Goal: Task Accomplishment & Management: Use online tool/utility

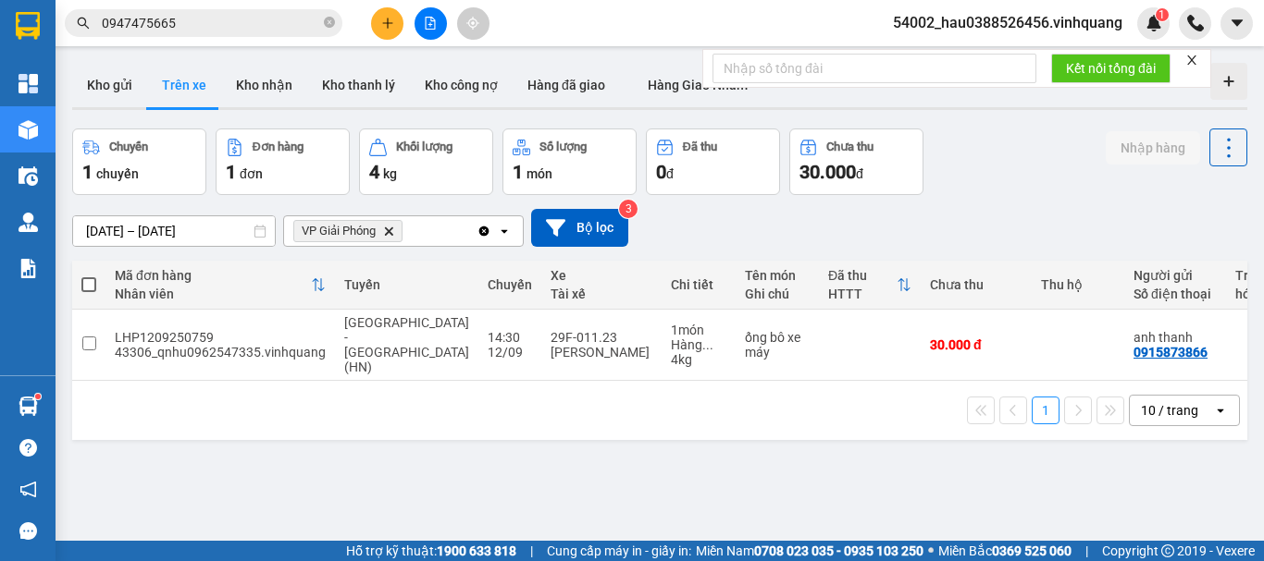
click at [105, 91] on button "Kho gửi" at bounding box center [109, 85] width 75 height 44
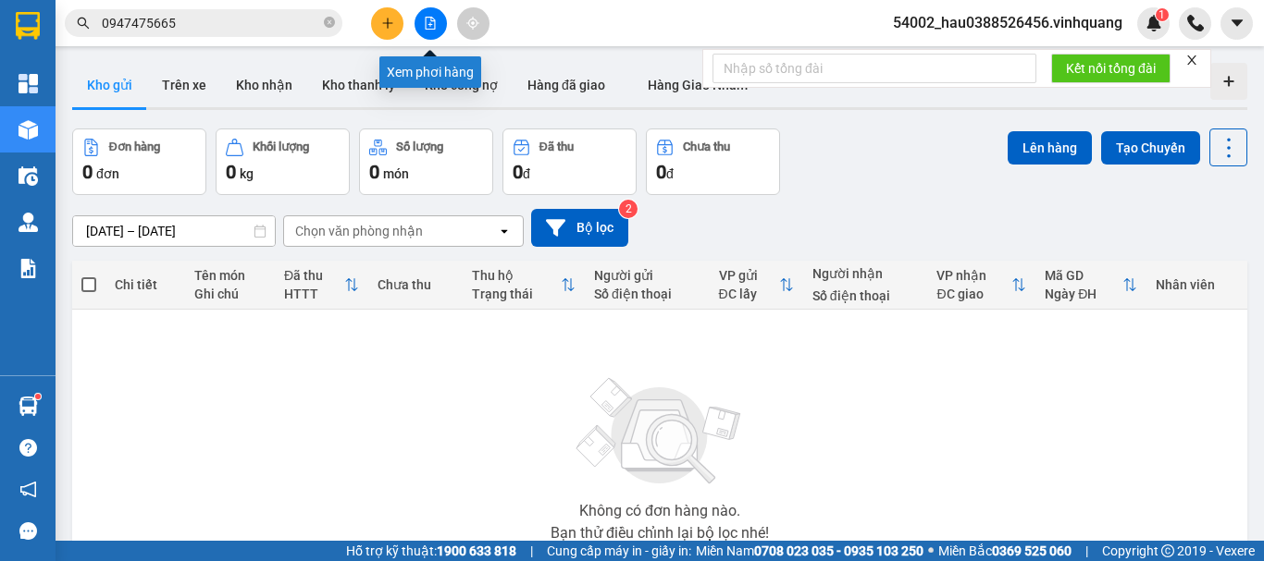
click at [428, 18] on icon "file-add" at bounding box center [430, 23] width 13 height 13
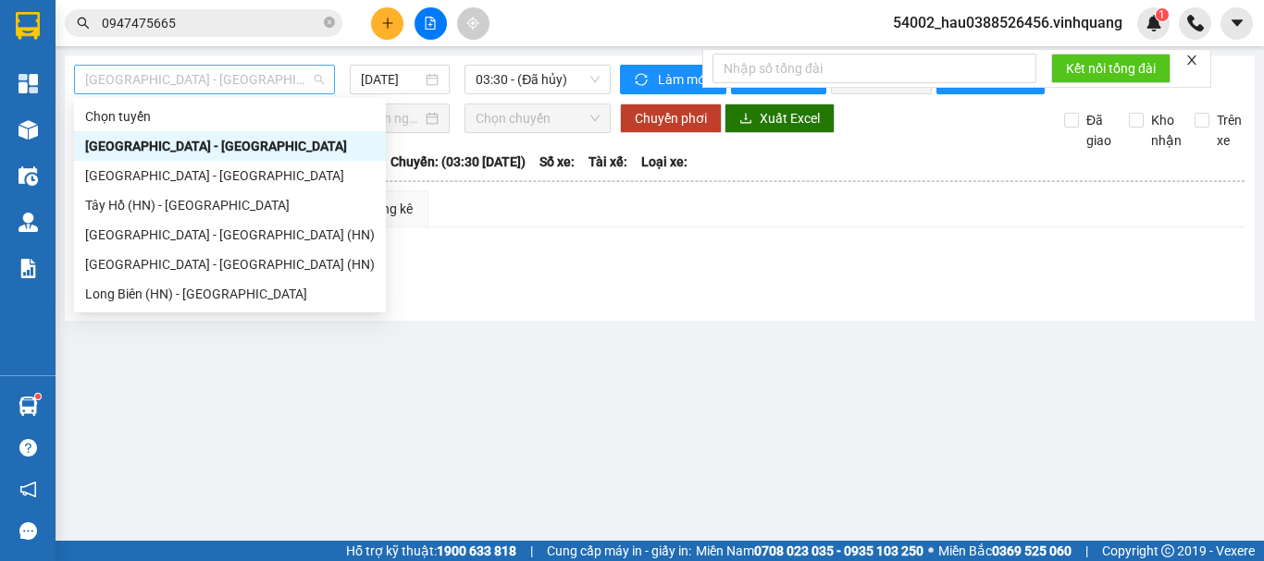
click at [190, 81] on span "[GEOGRAPHIC_DATA] - [GEOGRAPHIC_DATA]" at bounding box center [204, 80] width 239 height 28
click at [173, 185] on div "[GEOGRAPHIC_DATA] - [GEOGRAPHIC_DATA]" at bounding box center [230, 176] width 290 height 20
type input "[DATE]"
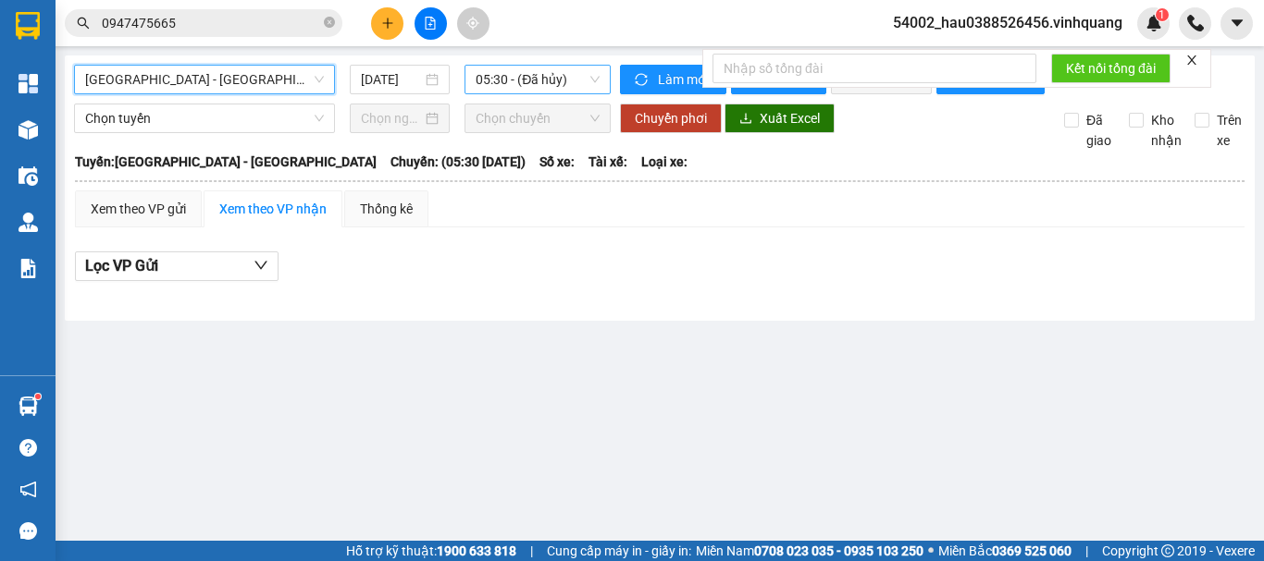
click at [499, 91] on span "05:30 - (Đã hủy)" at bounding box center [537, 80] width 124 height 28
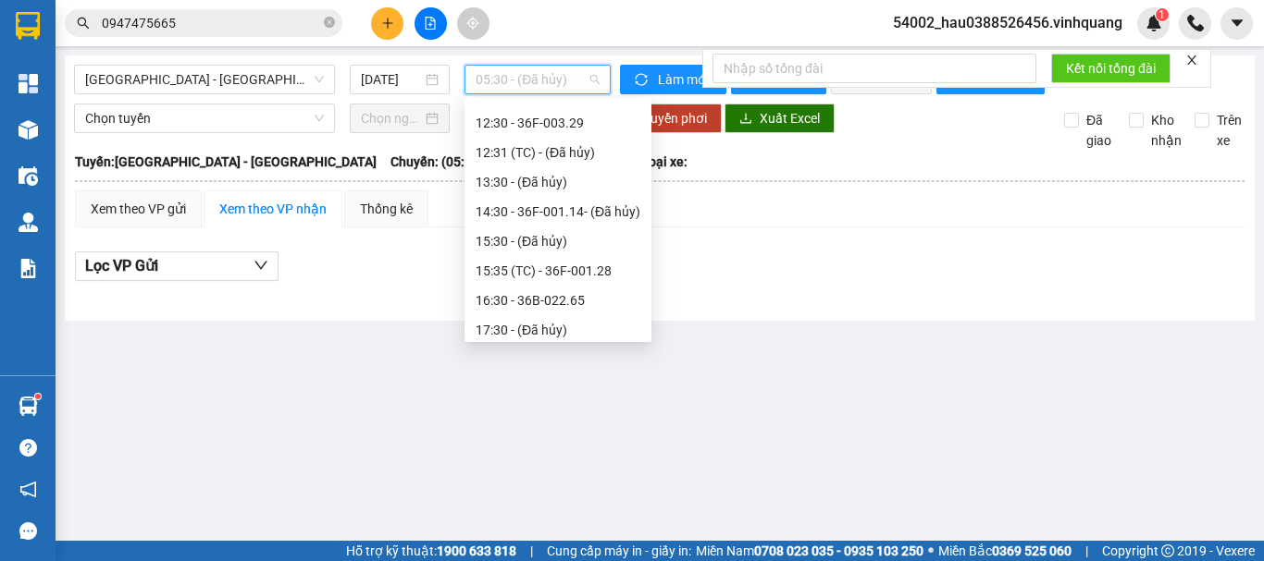
scroll to position [223, 0]
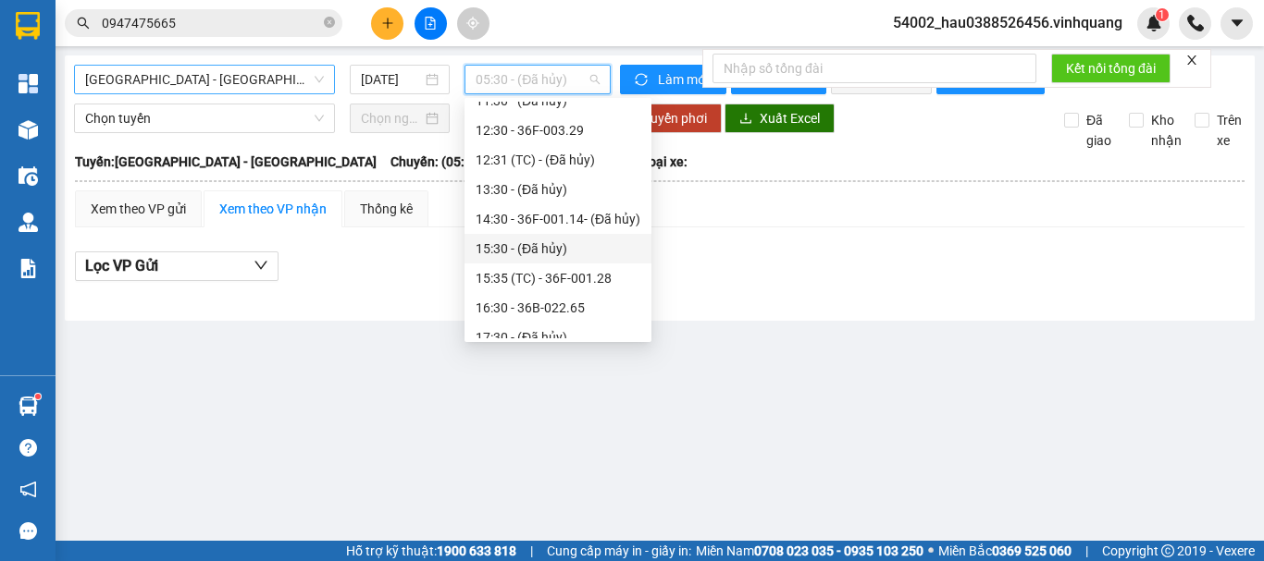
click at [187, 80] on span "[GEOGRAPHIC_DATA] - [GEOGRAPHIC_DATA]" at bounding box center [204, 80] width 239 height 28
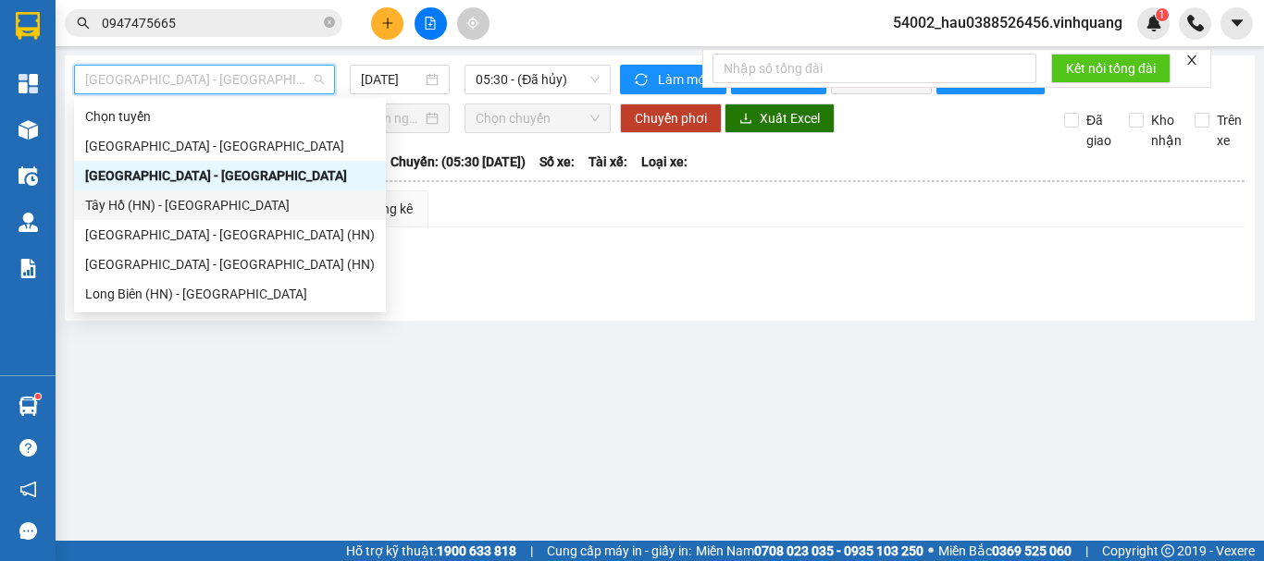
click at [194, 211] on div "Tây Hồ (HN) - [GEOGRAPHIC_DATA]" at bounding box center [230, 205] width 290 height 20
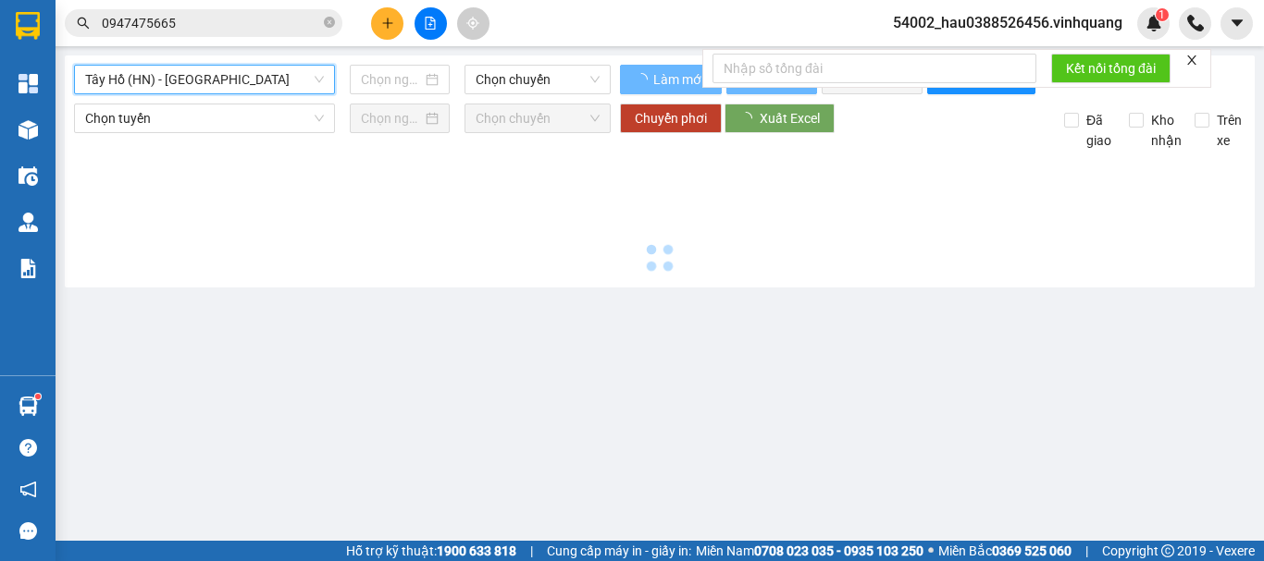
type input "[DATE]"
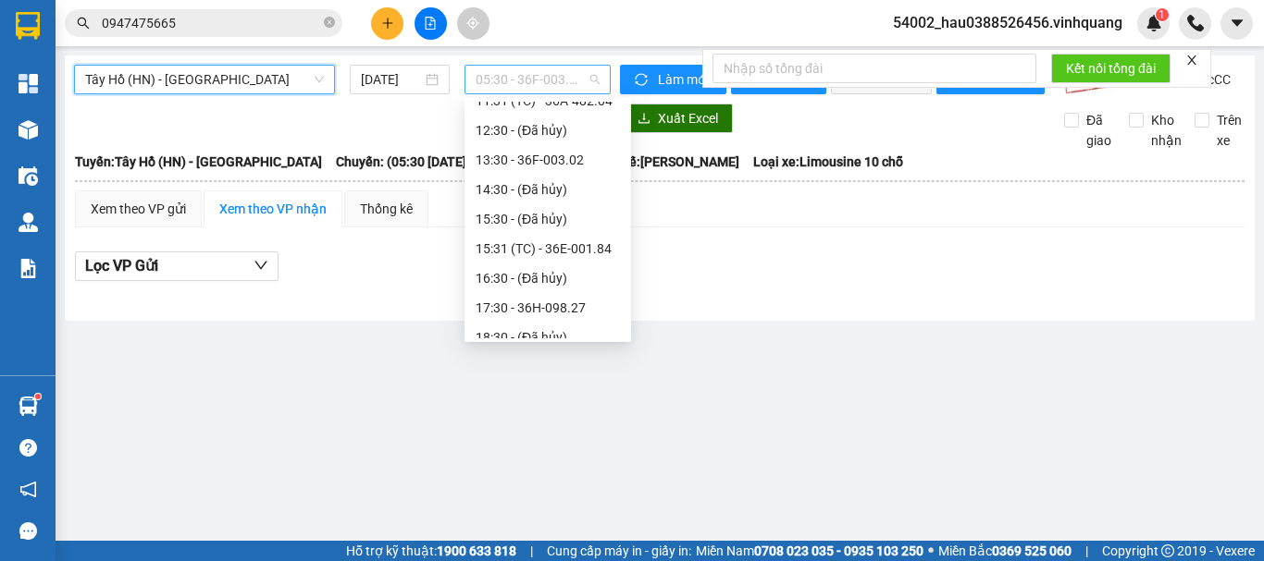
scroll to position [30, 0]
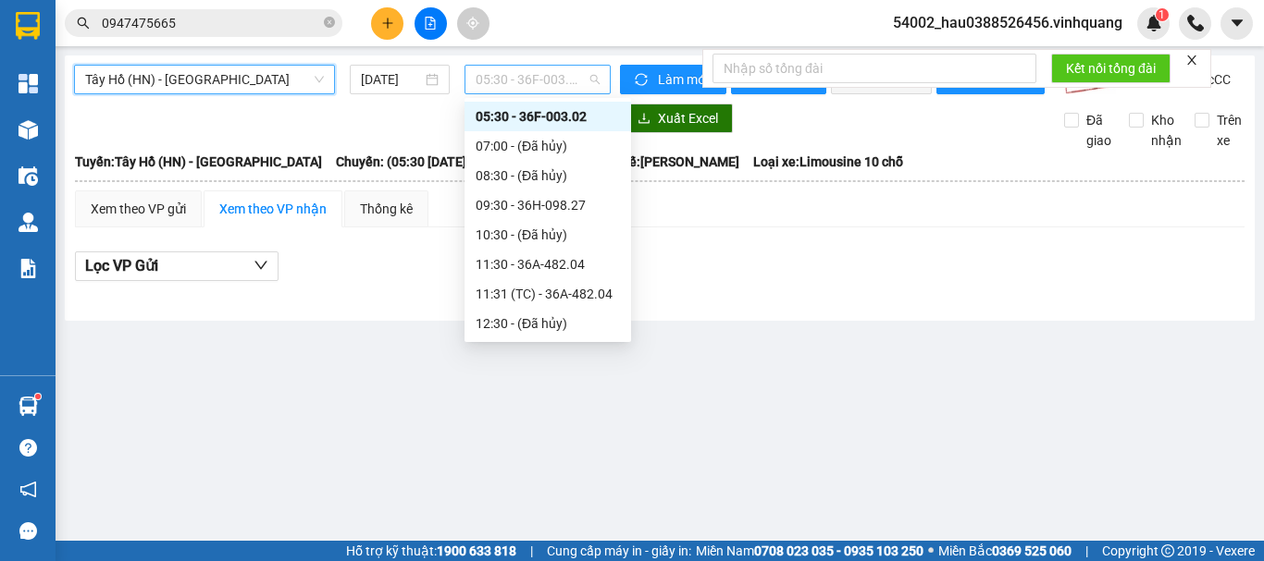
click at [520, 78] on span "05:30 - 36F-003.02" at bounding box center [537, 80] width 124 height 28
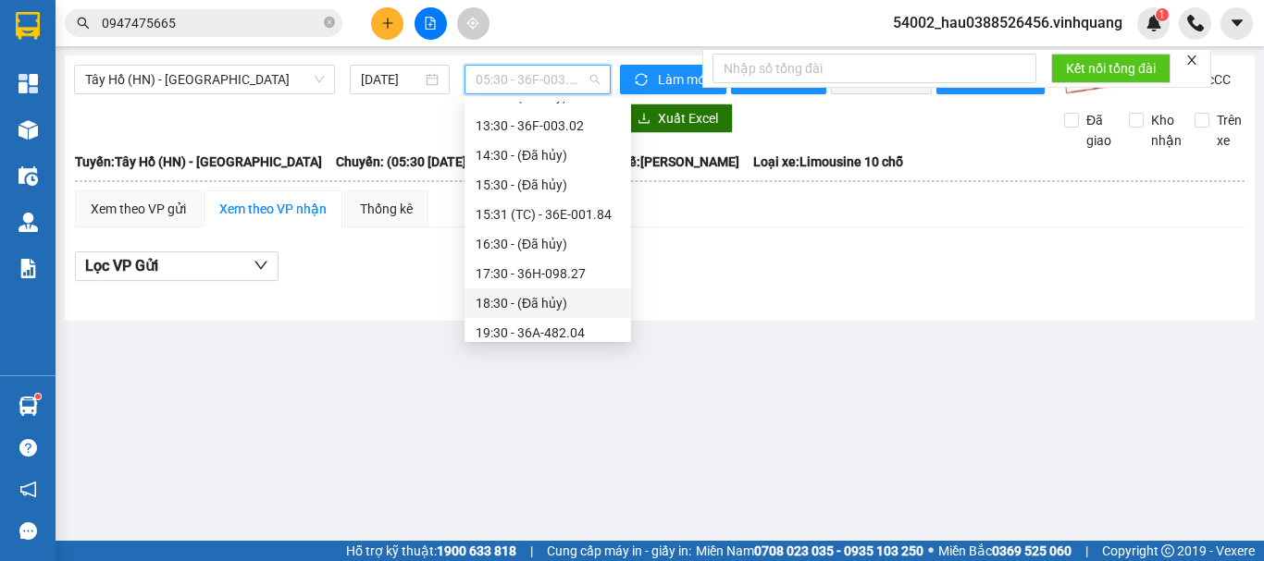
scroll to position [250, 0]
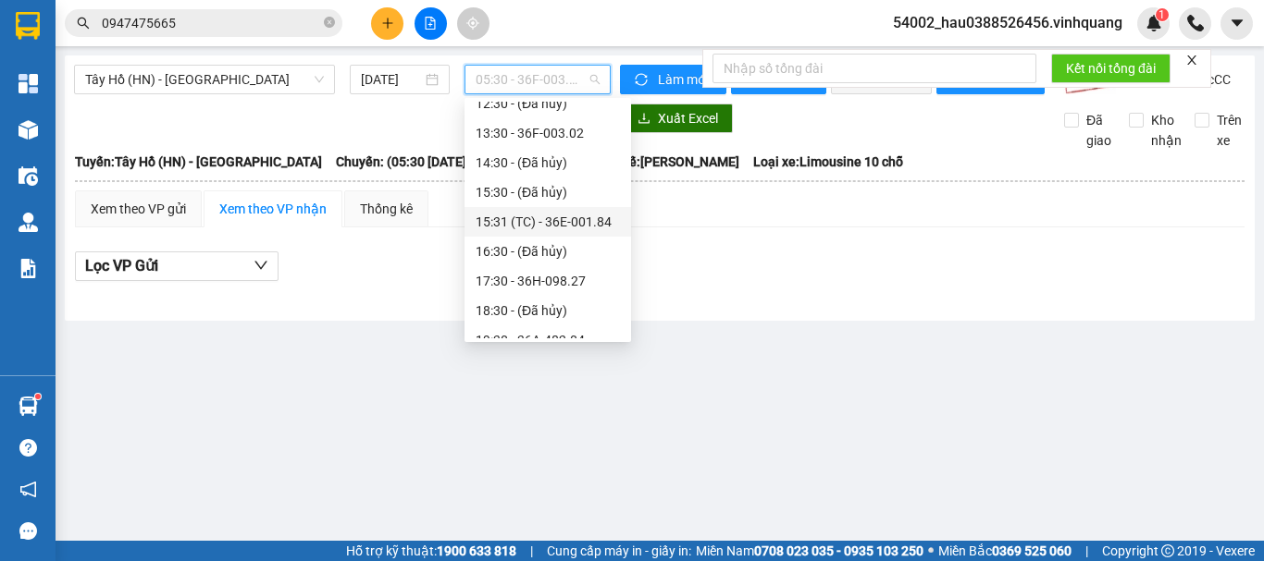
click at [599, 224] on div "15:31 (TC) - 36E-001.84" at bounding box center [547, 222] width 144 height 20
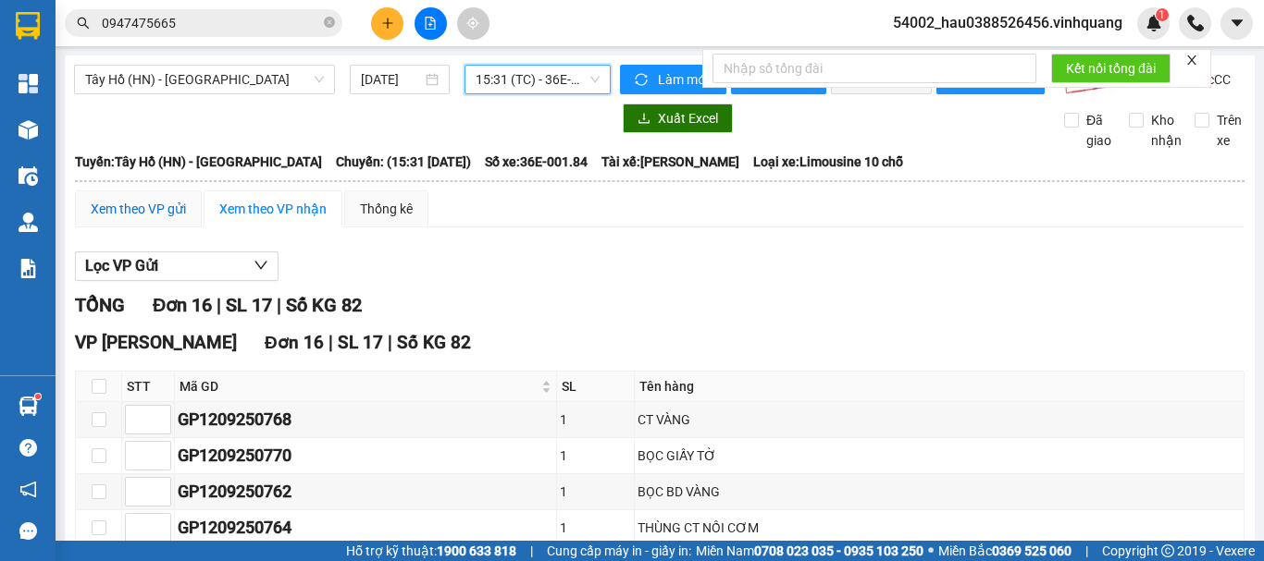
click at [100, 219] on div "Xem theo VP gửi" at bounding box center [138, 209] width 95 height 20
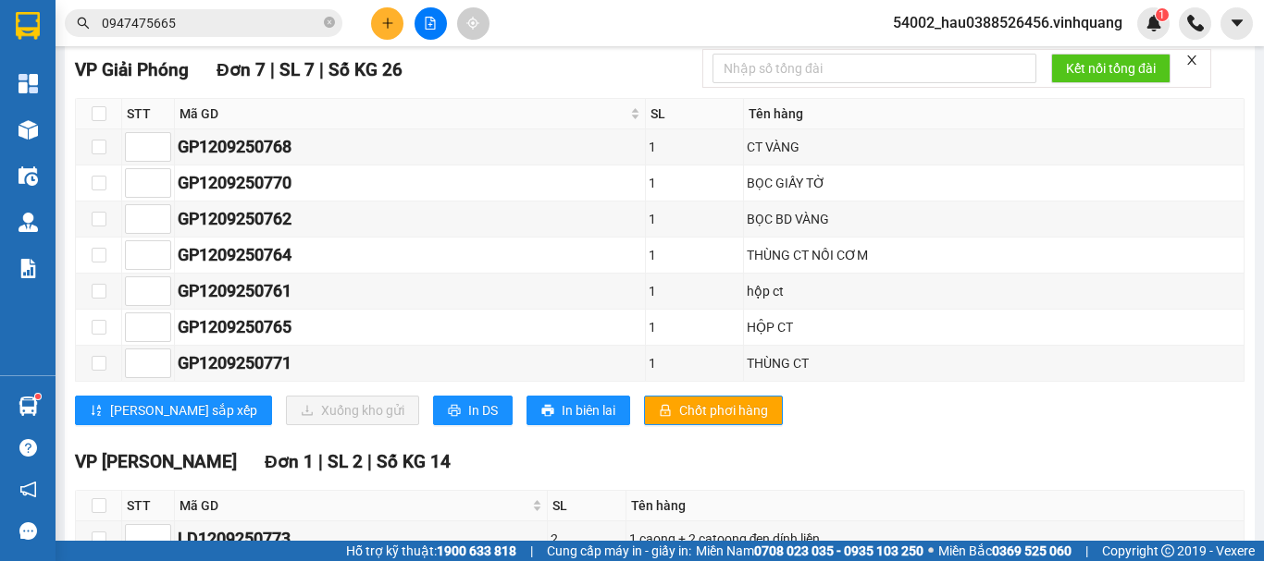
scroll to position [704, 0]
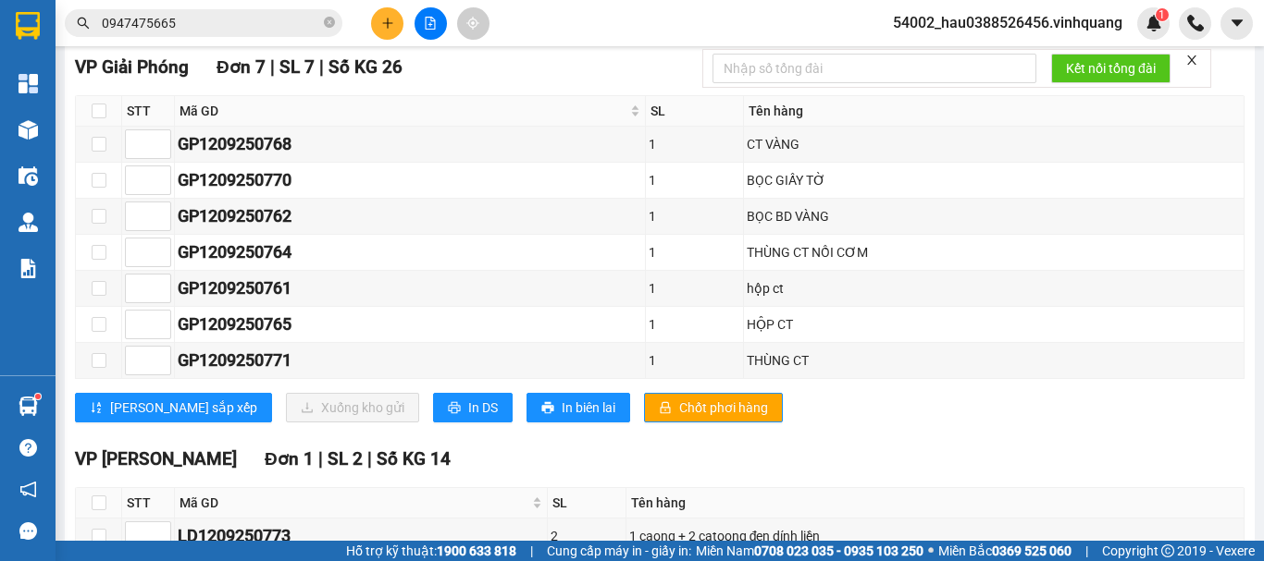
click at [622, 81] on div "VP Giải Phóng Đơn 7 | SL 7 | Số KG 26" at bounding box center [659, 68] width 1169 height 28
click at [522, 81] on div "VP Giải Phóng Đơn 7 | SL 7 | Số KG 26" at bounding box center [659, 68] width 1169 height 28
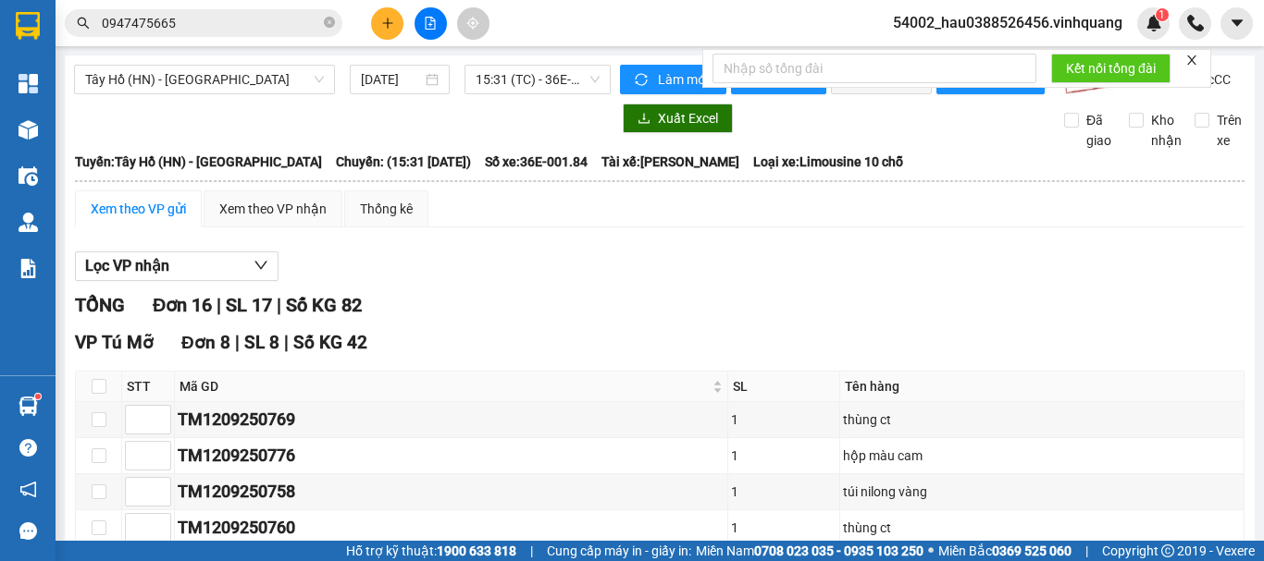
click at [284, 122] on div at bounding box center [342, 119] width 536 height 30
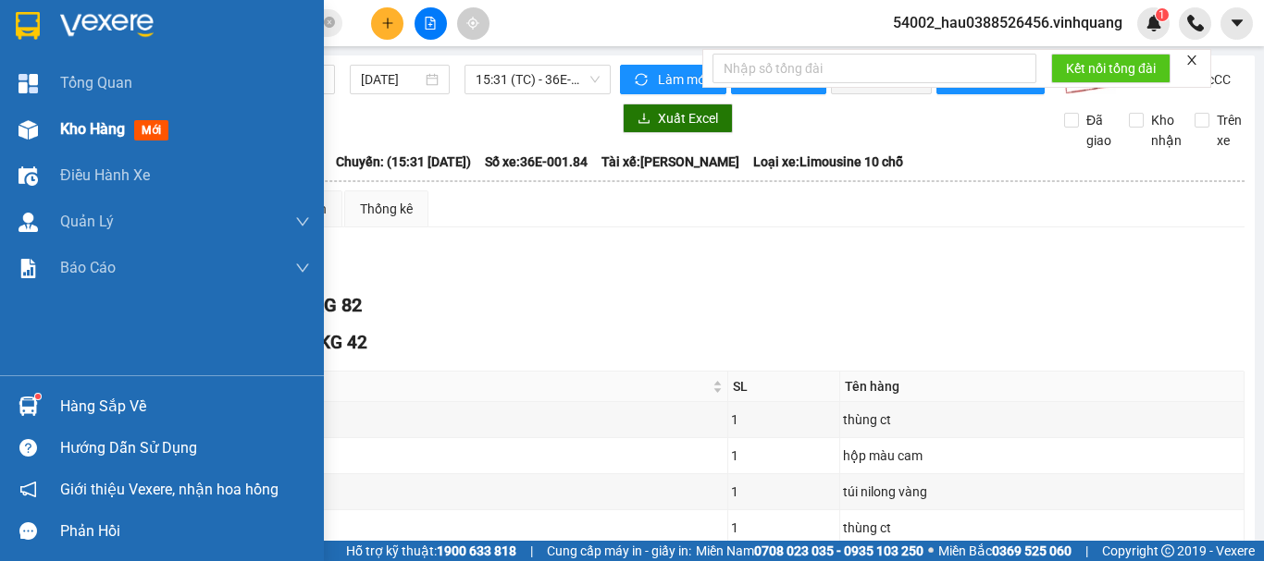
click at [98, 137] on span "Kho hàng" at bounding box center [92, 129] width 65 height 18
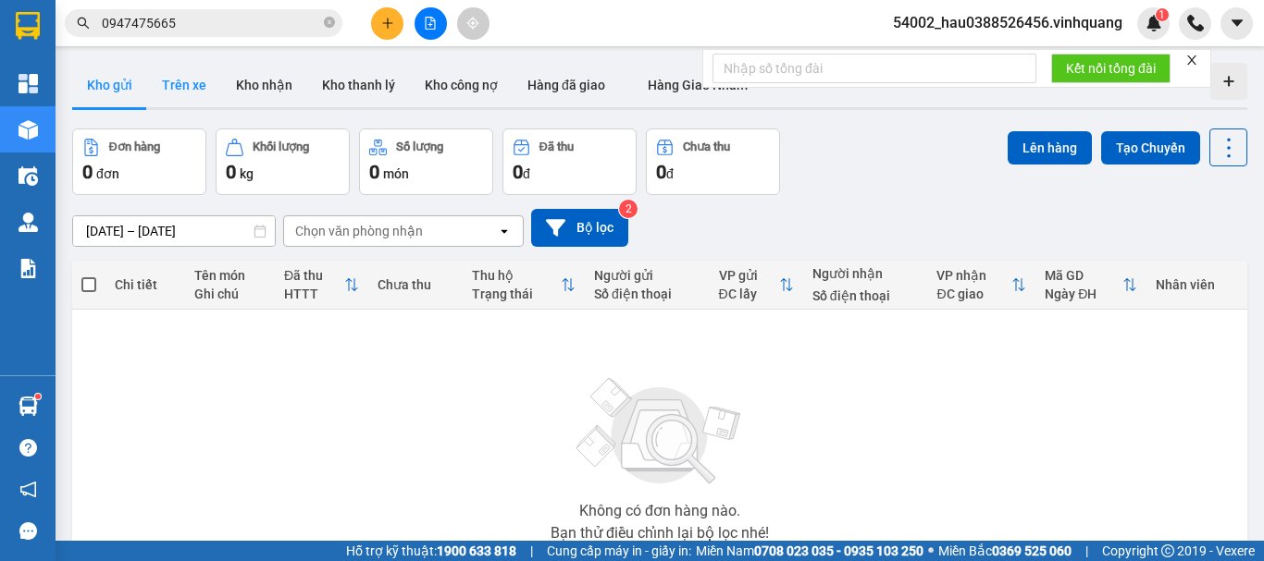
click at [193, 93] on button "Trên xe" at bounding box center [184, 85] width 74 height 44
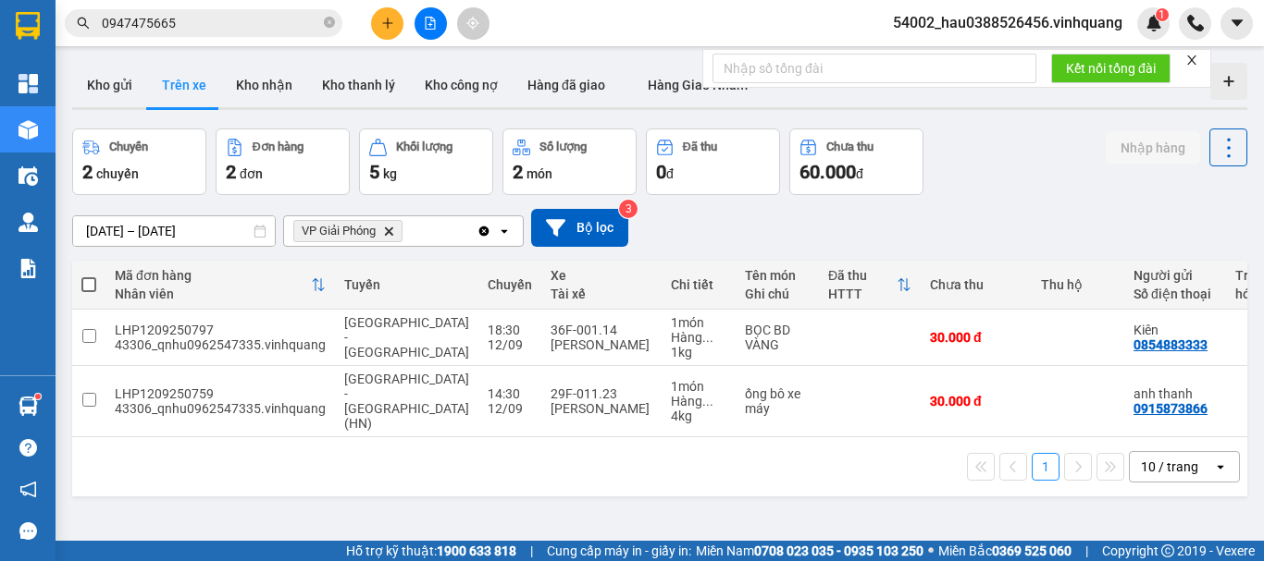
click at [386, 232] on icon "Delete" at bounding box center [388, 231] width 11 height 11
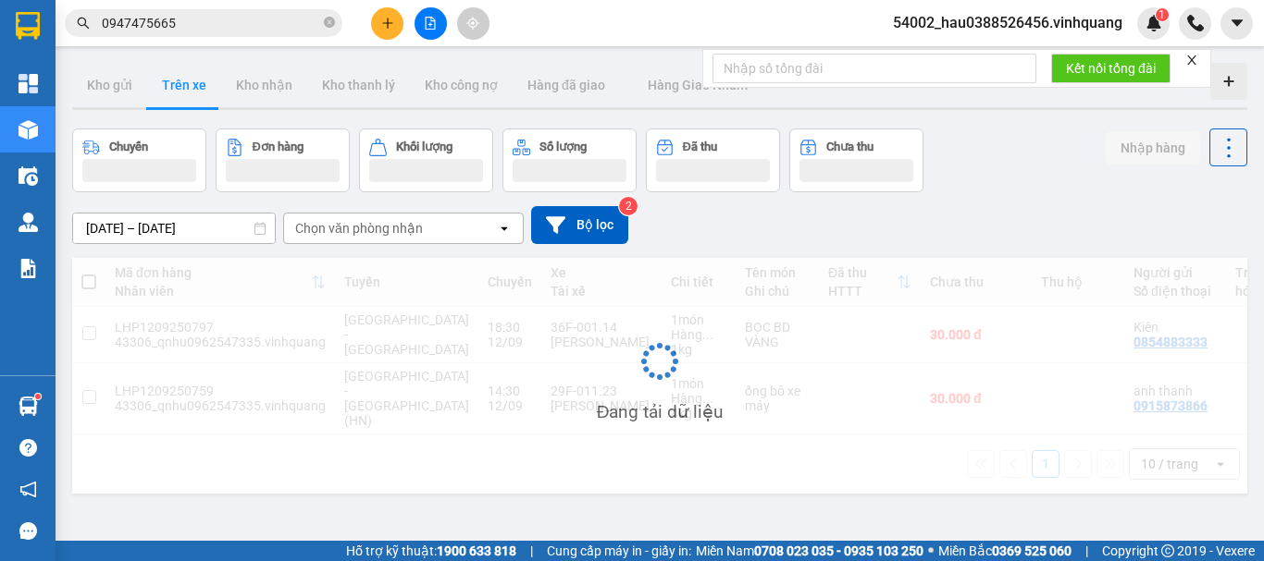
click at [386, 232] on div "Chọn văn phòng nhận" at bounding box center [359, 228] width 128 height 18
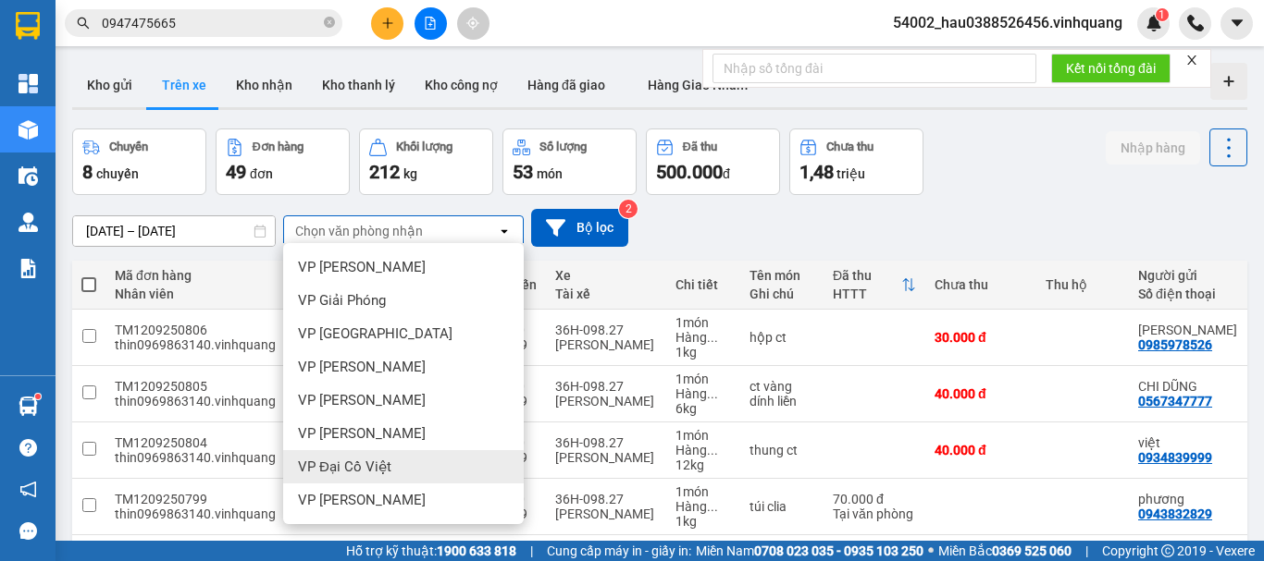
scroll to position [133, 0]
click at [357, 462] on span "VP [PERSON_NAME]" at bounding box center [362, 467] width 128 height 18
